Goal: Navigation & Orientation: Find specific page/section

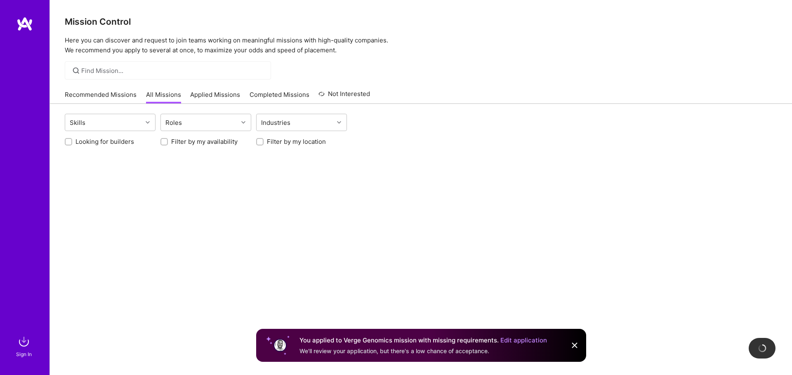
scroll to position [32, 0]
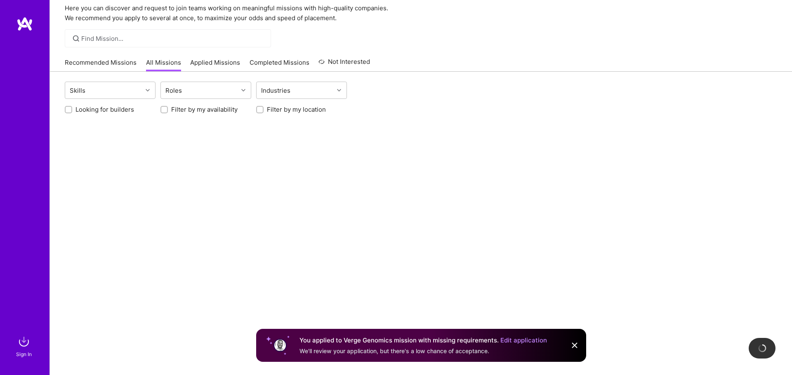
click at [49, 32] on div at bounding box center [24, 174] width 49 height 317
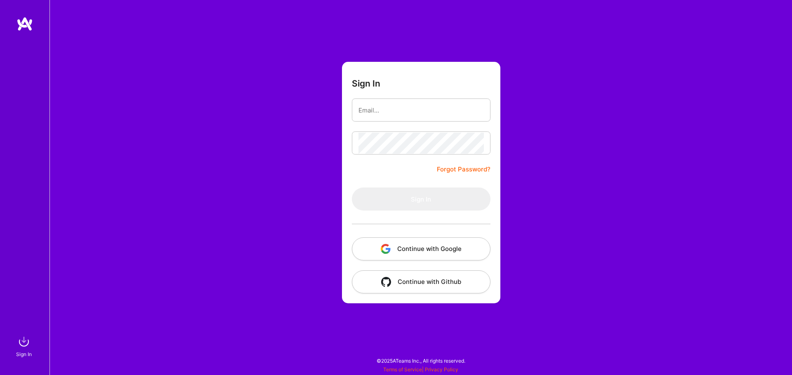
click at [375, 241] on button "Continue with Google" at bounding box center [421, 249] width 139 height 23
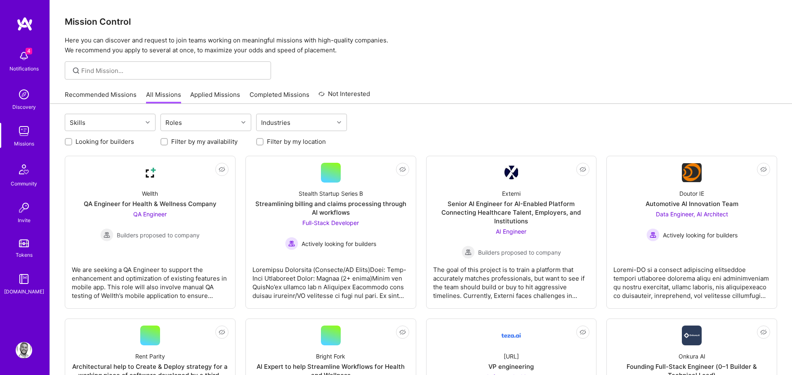
click at [39, 49] on div "4 Notifications" at bounding box center [23, 60] width 51 height 28
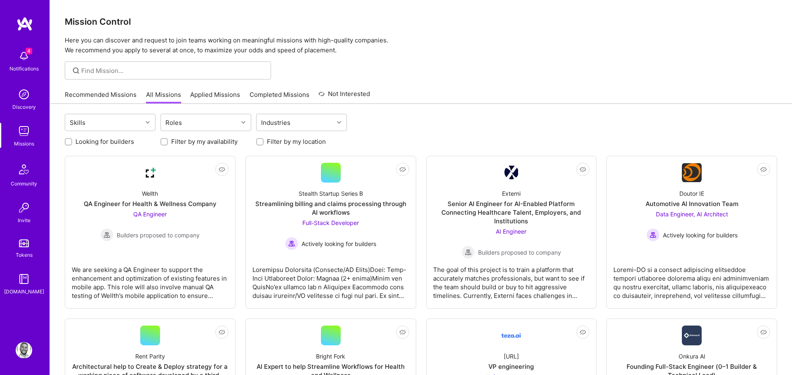
click at [95, 96] on link "Recommended Missions" at bounding box center [101, 97] width 72 height 14
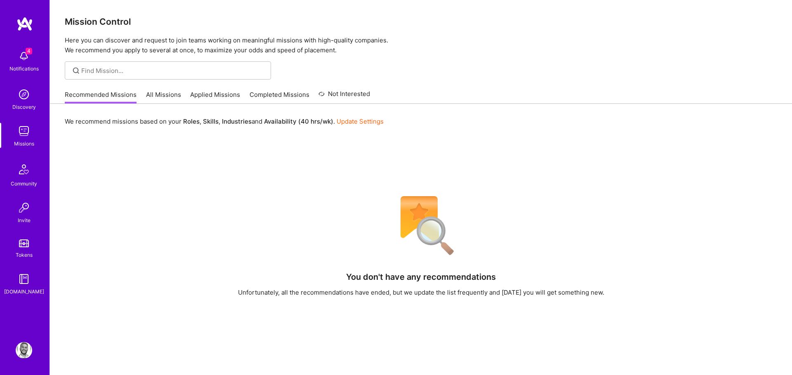
click at [202, 98] on link "Applied Missions" at bounding box center [215, 97] width 50 height 14
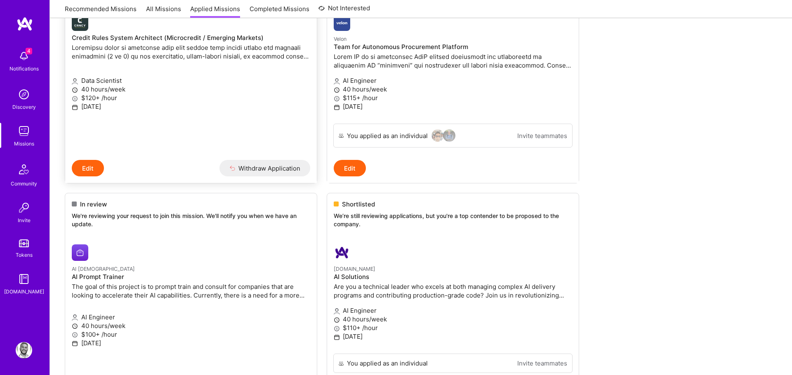
scroll to position [830, 0]
